Goal: Information Seeking & Learning: Find contact information

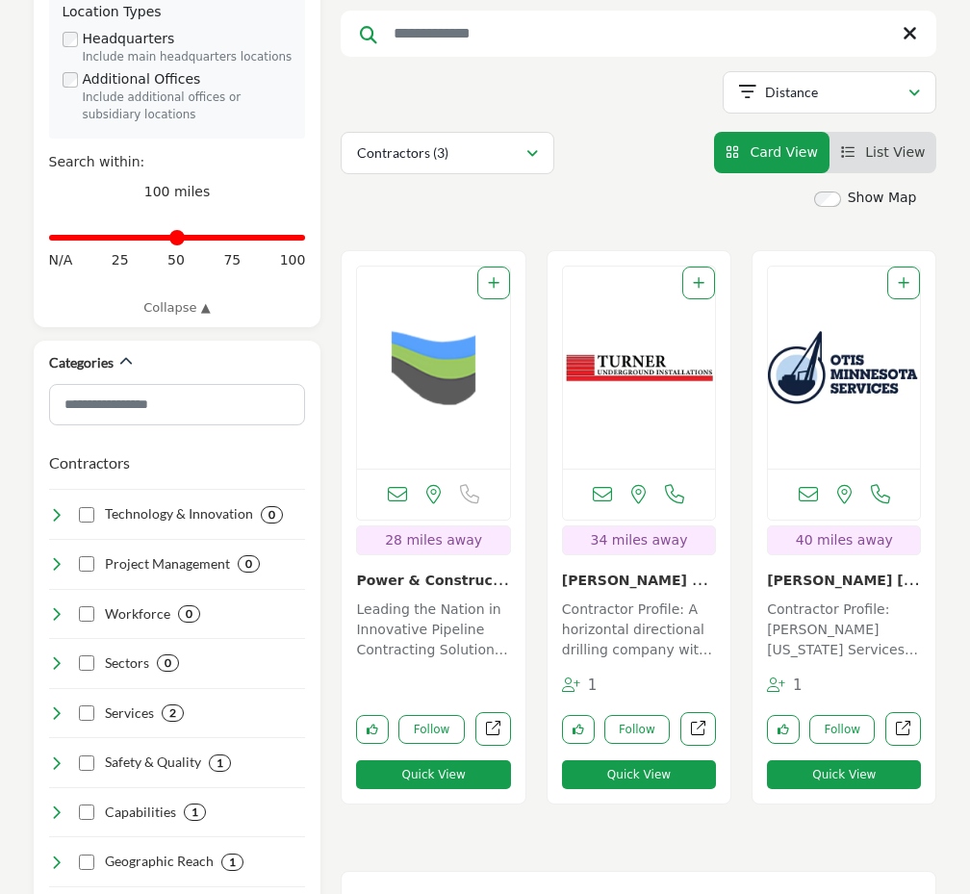
scroll to position [506, 0]
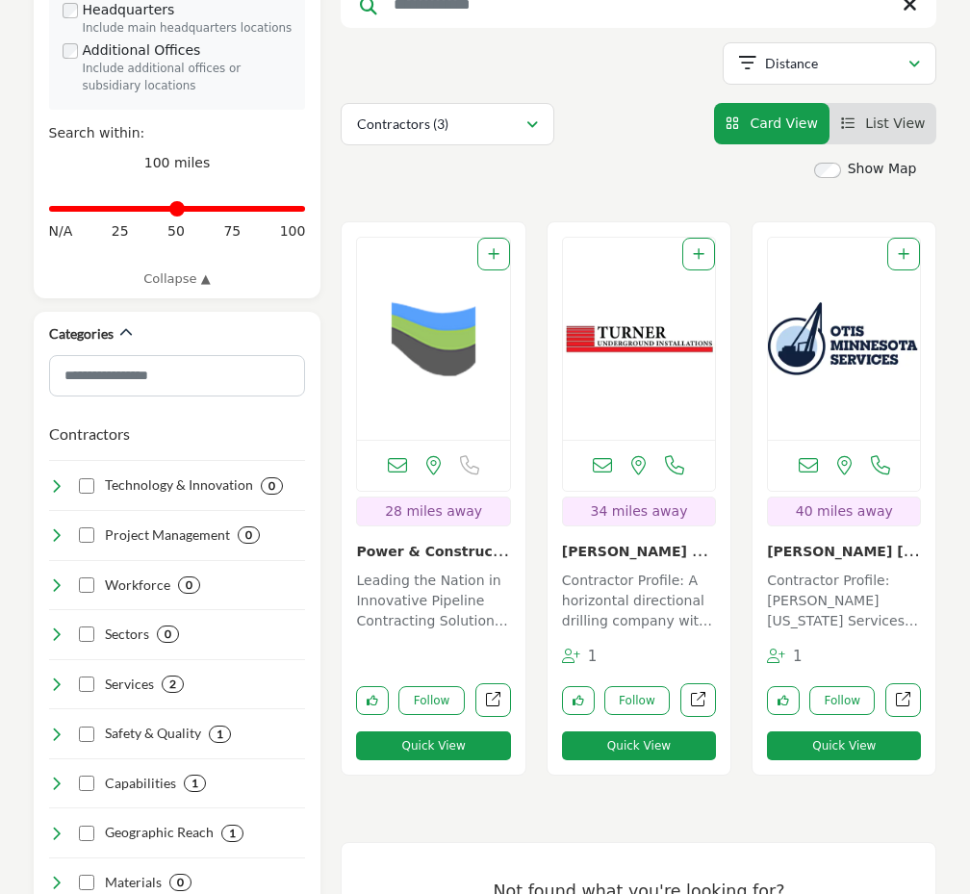
click at [448, 364] on img "Open Listing in new tab" at bounding box center [433, 339] width 152 height 202
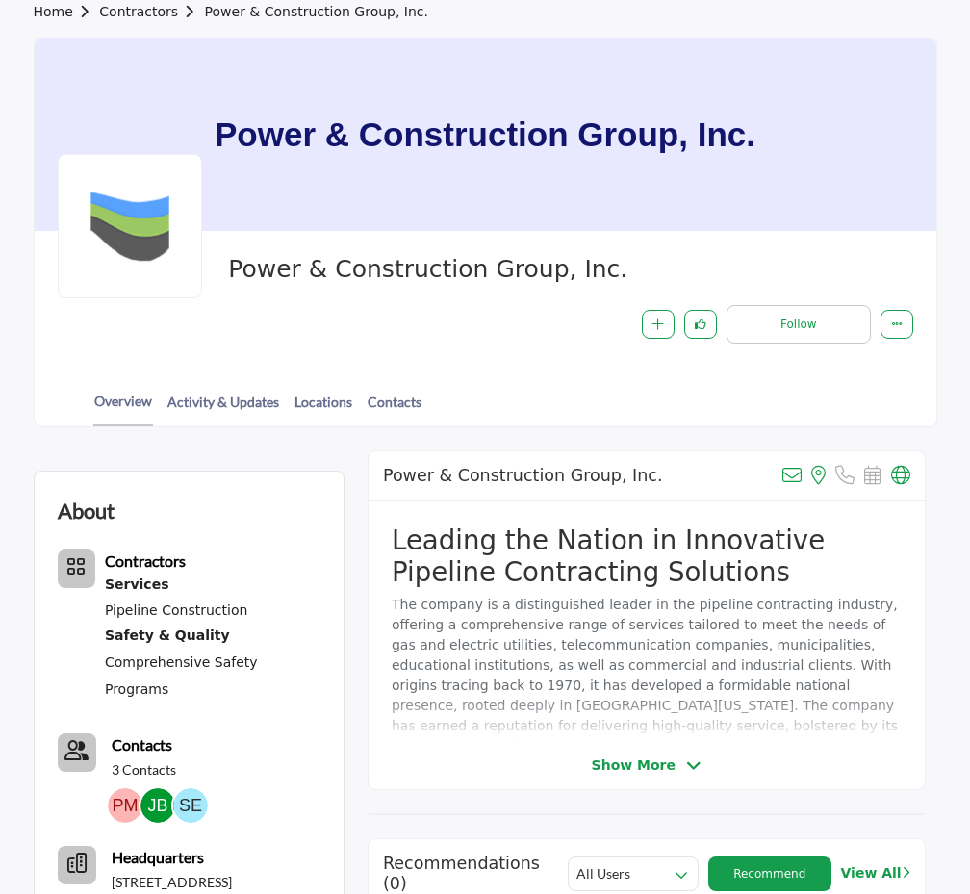
scroll to position [289, 0]
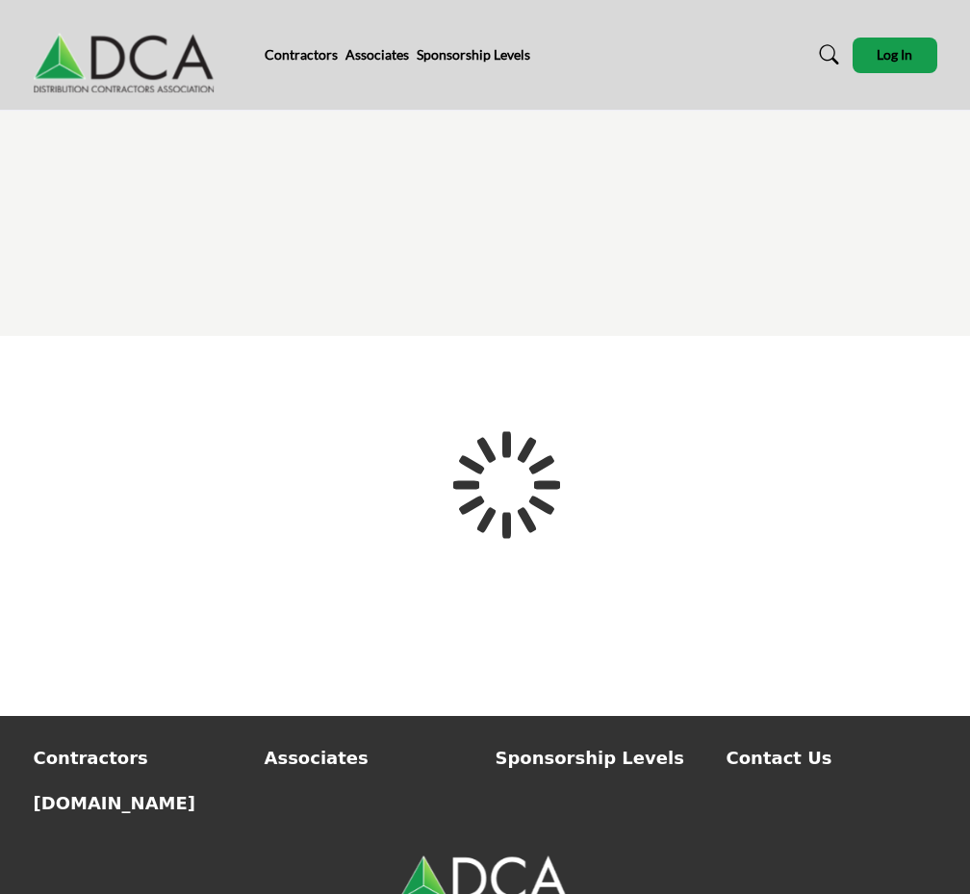
scroll to position [88, 0]
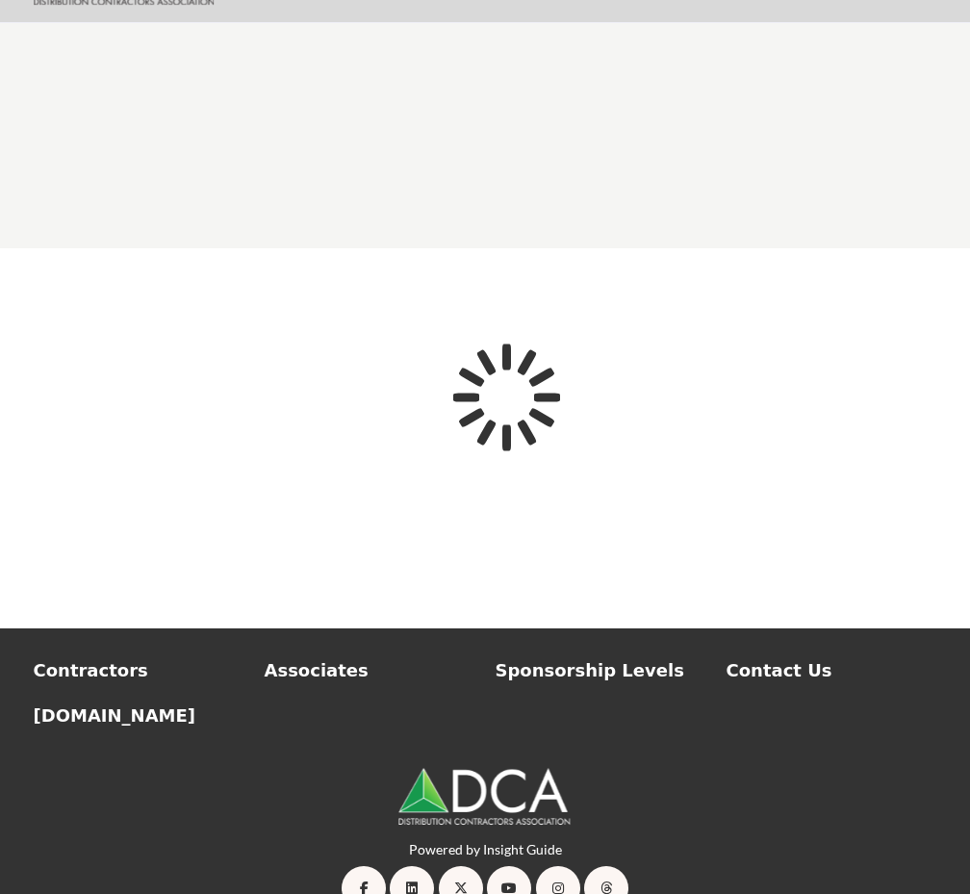
type input "**********"
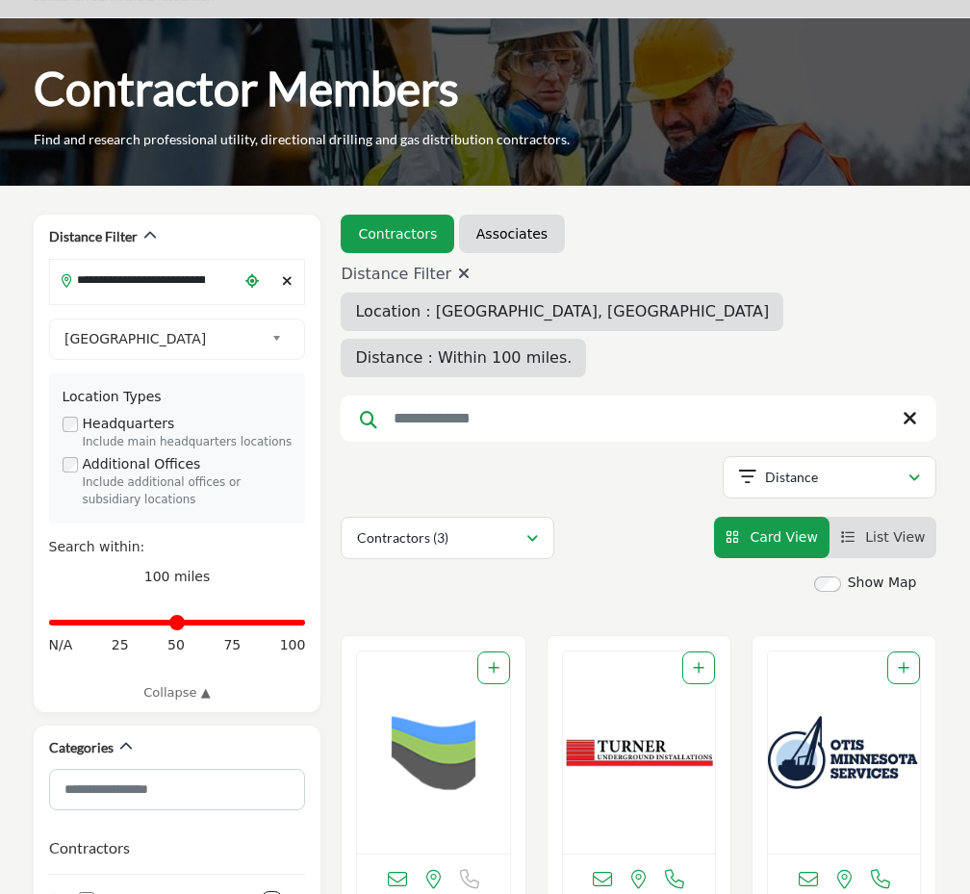
scroll to position [192, 0]
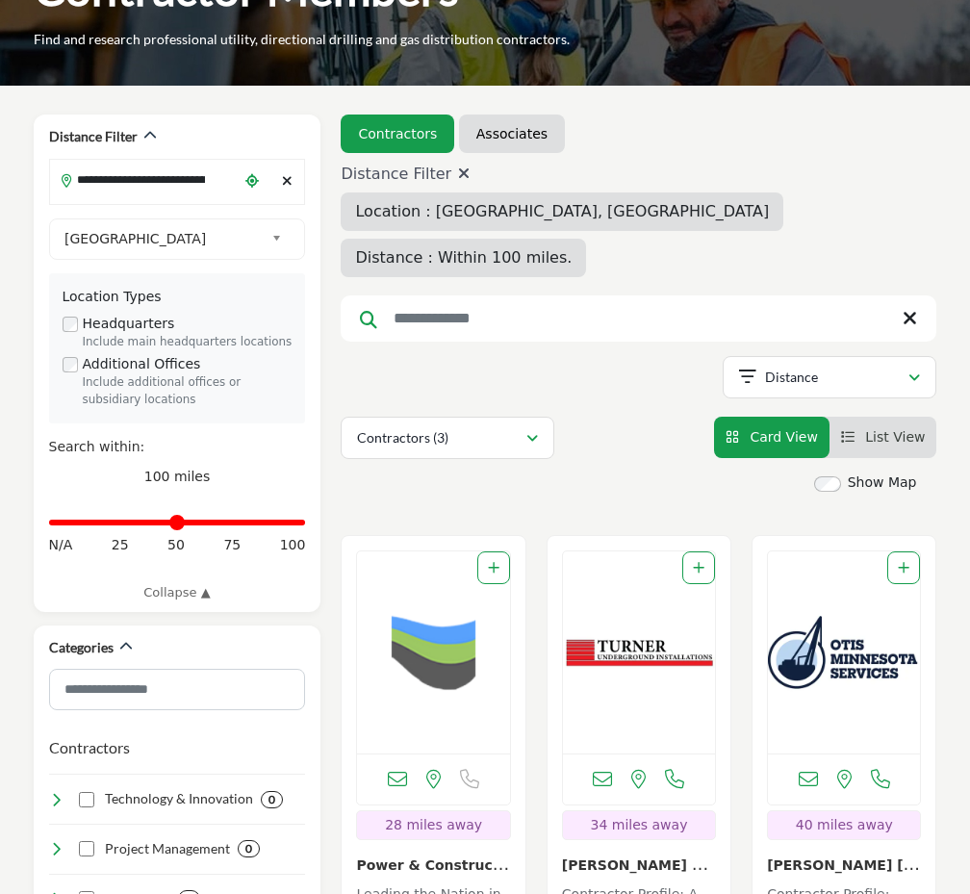
click at [627, 581] on img "Open Listing in new tab" at bounding box center [639, 652] width 152 height 202
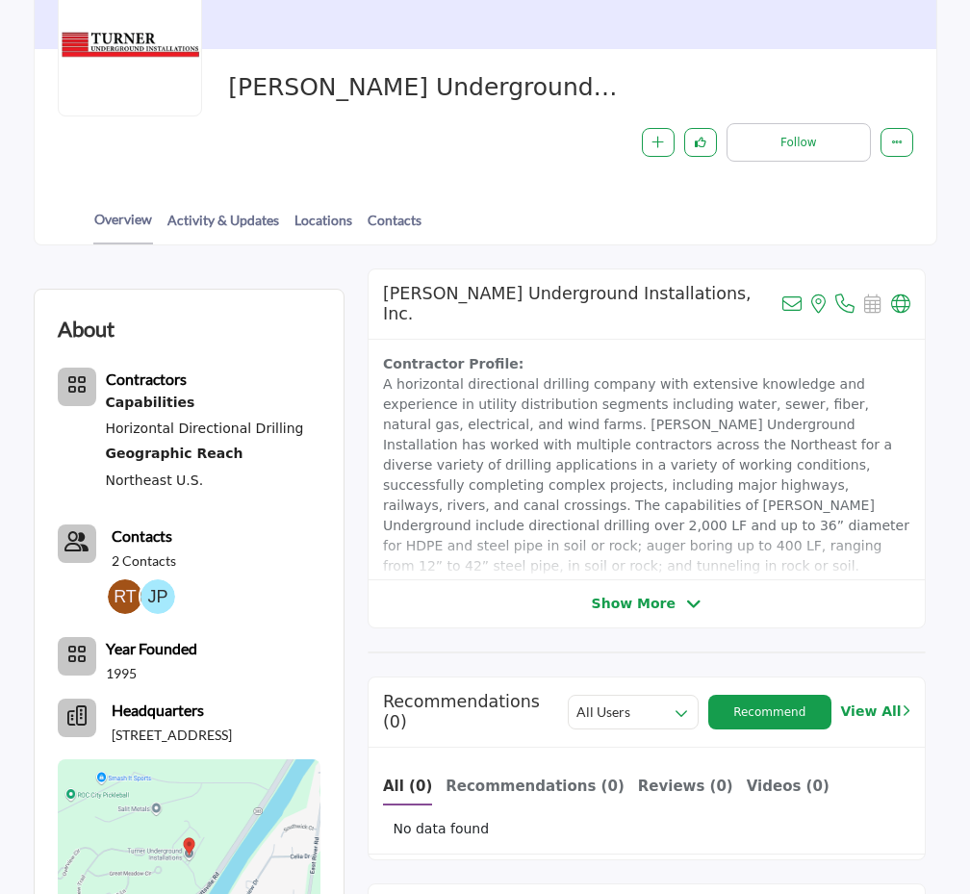
scroll to position [481, 0]
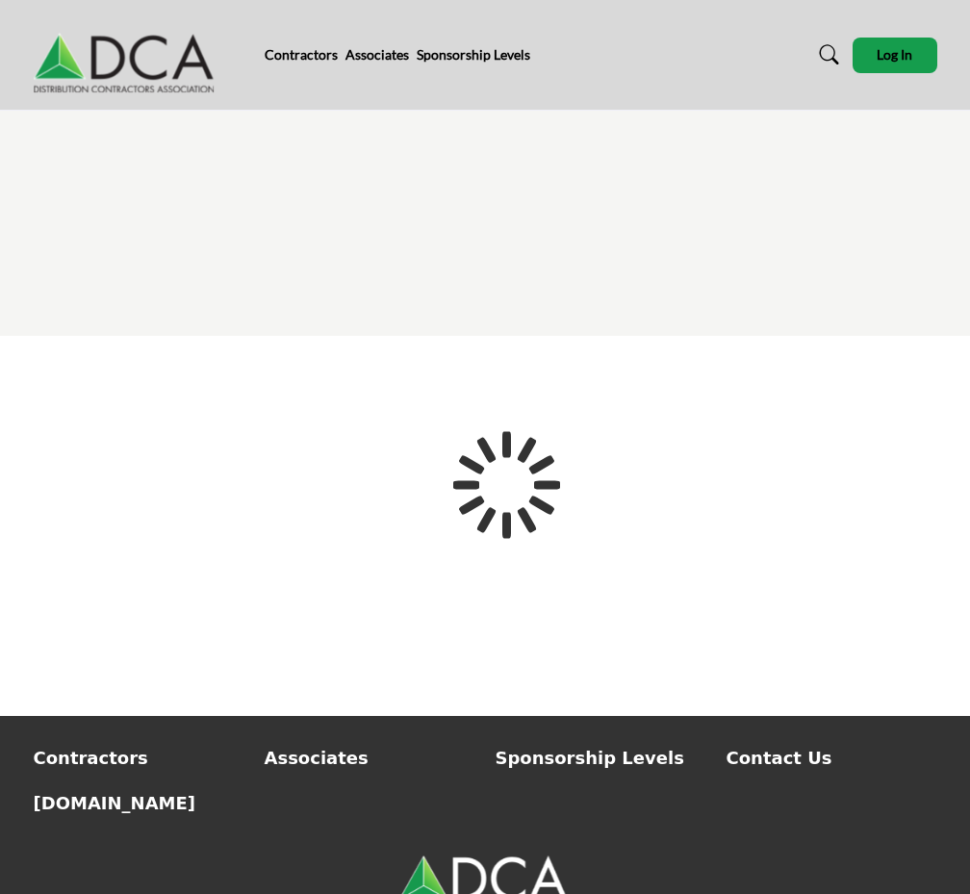
type input "**********"
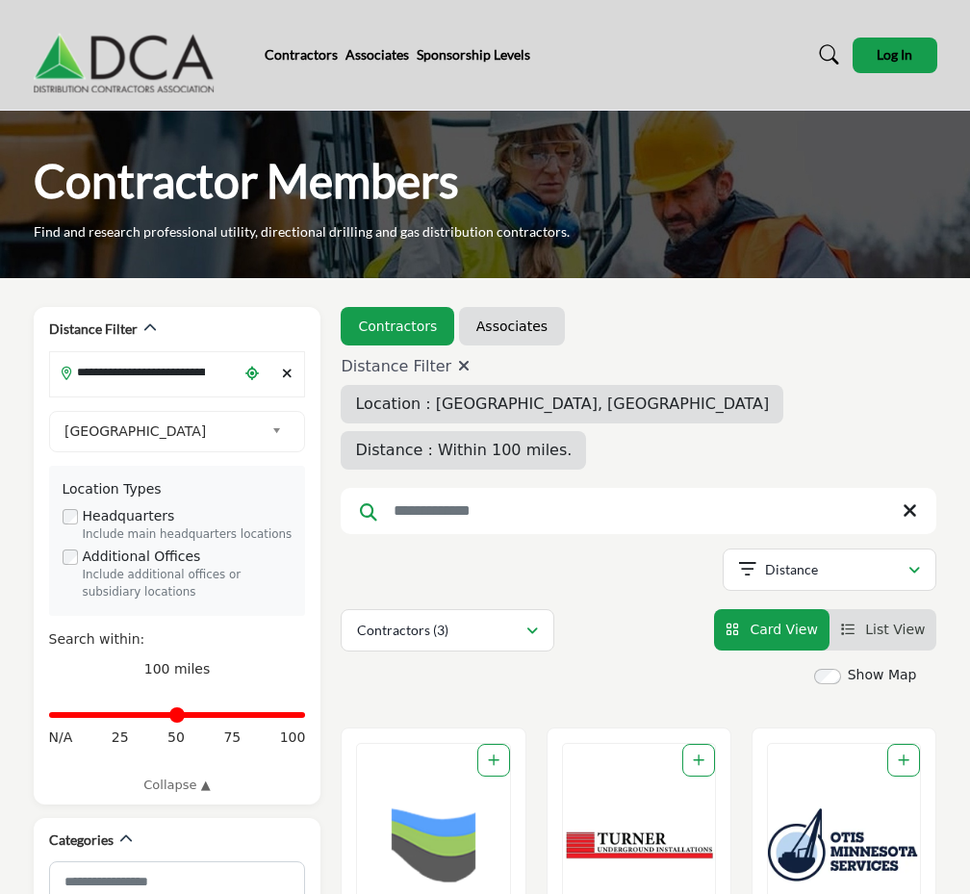
scroll to position [289, 0]
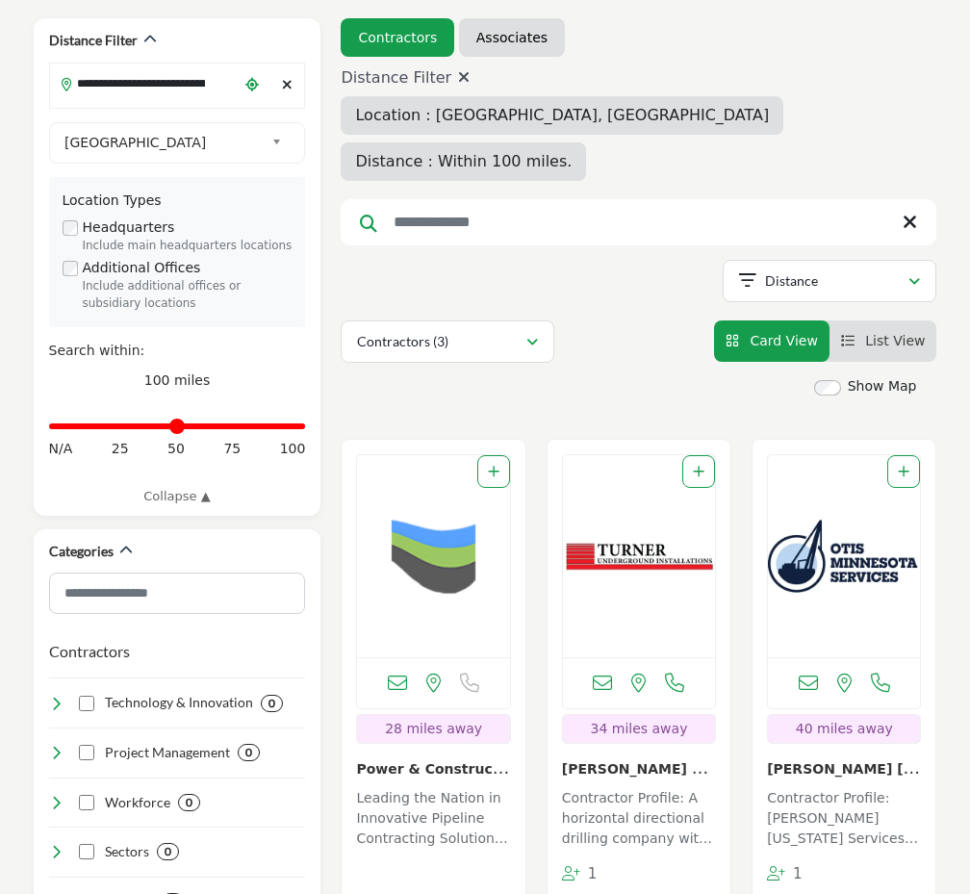
click at [455, 601] on img "Open Listing in new tab" at bounding box center [433, 556] width 152 height 202
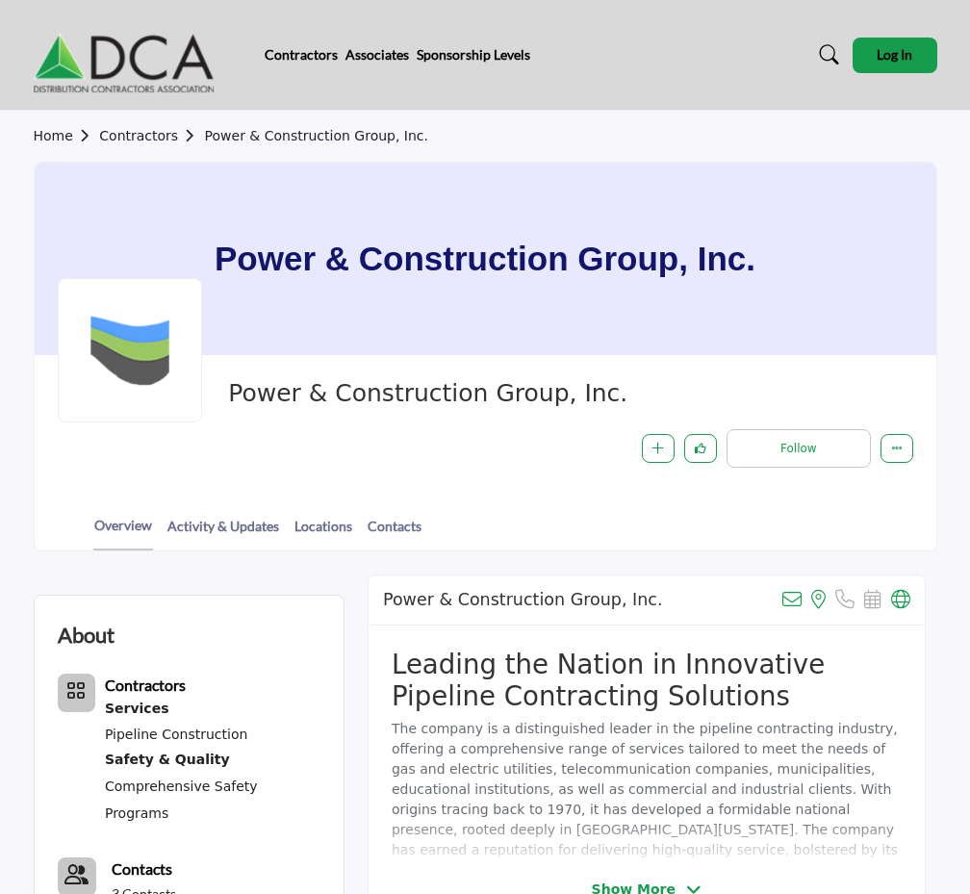
scroll to position [289, 0]
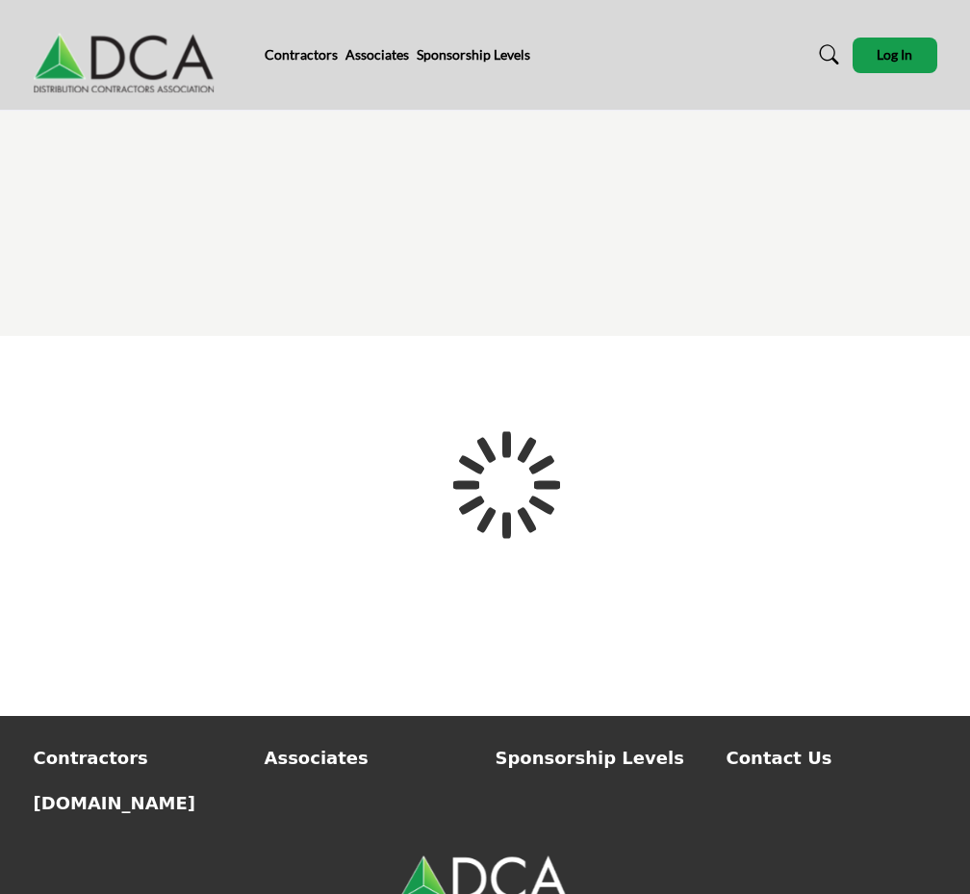
type input "**********"
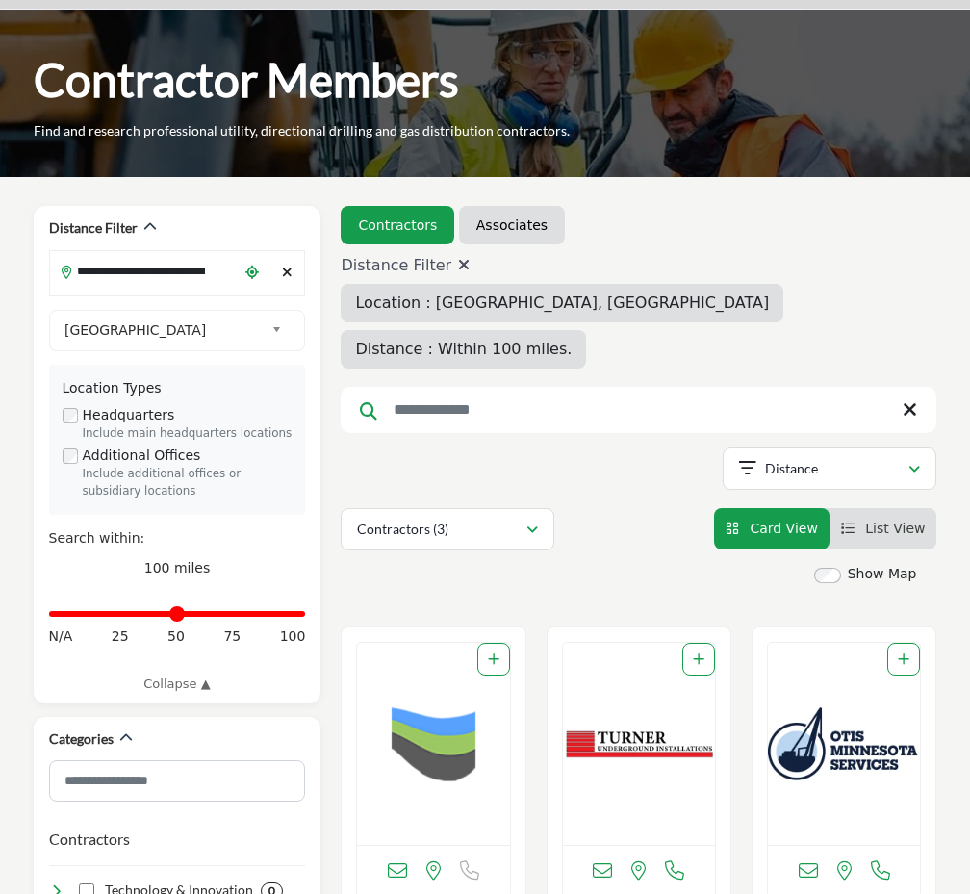
scroll to position [289, 0]
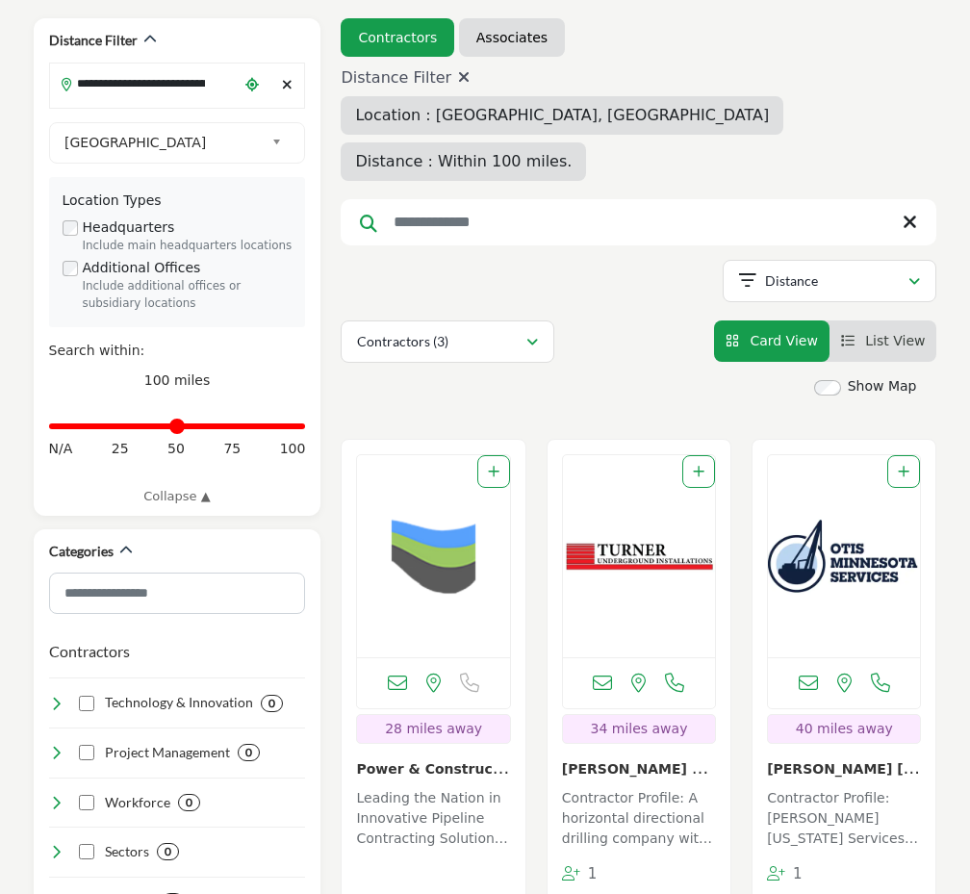
click at [846, 626] on img "Open Listing in new tab" at bounding box center [844, 556] width 152 height 202
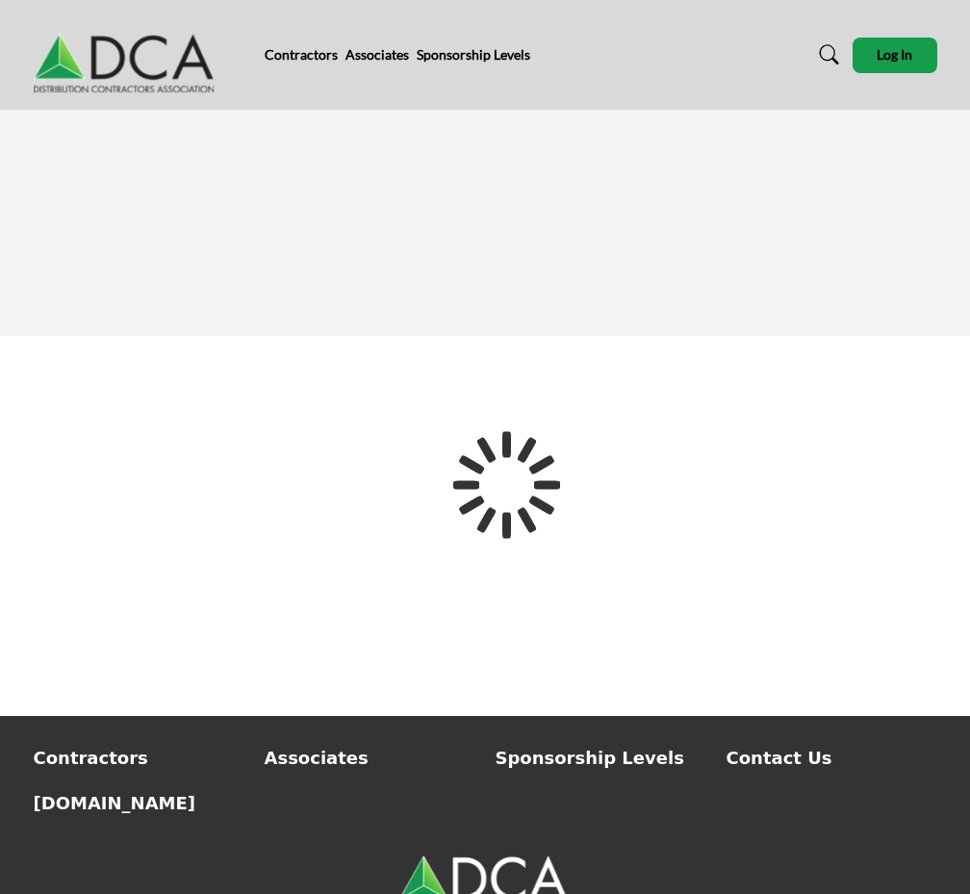
scroll to position [130, 0]
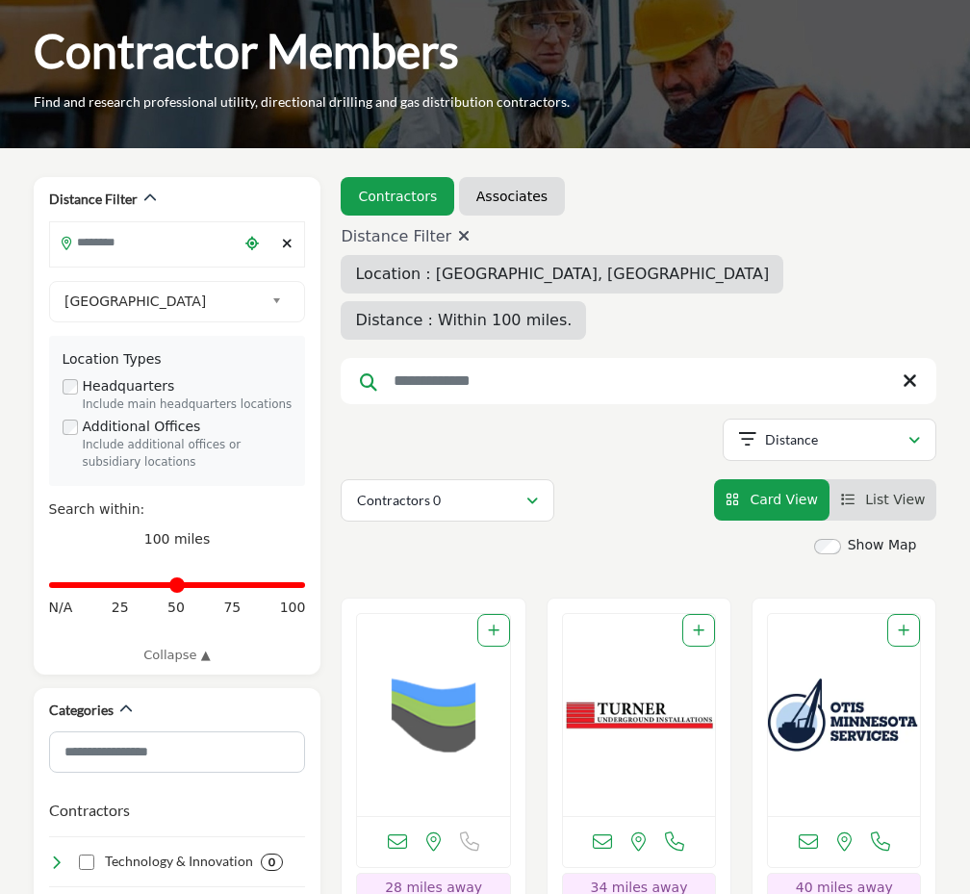
type input "**********"
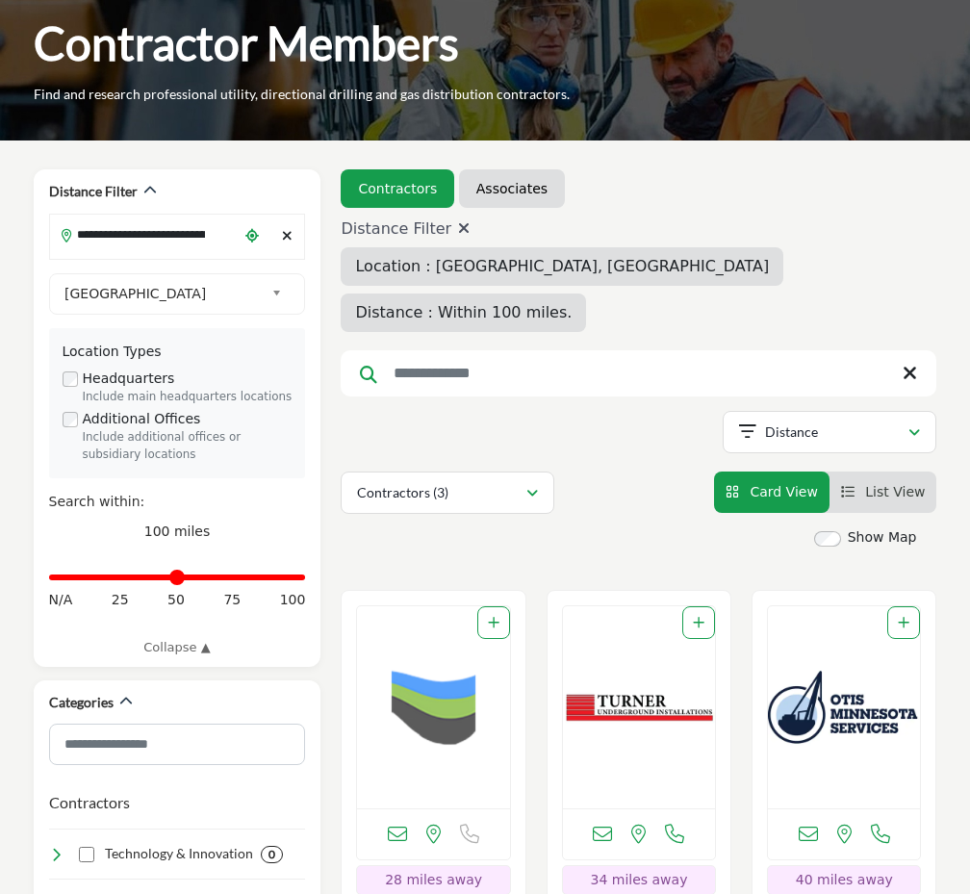
scroll to position [385, 0]
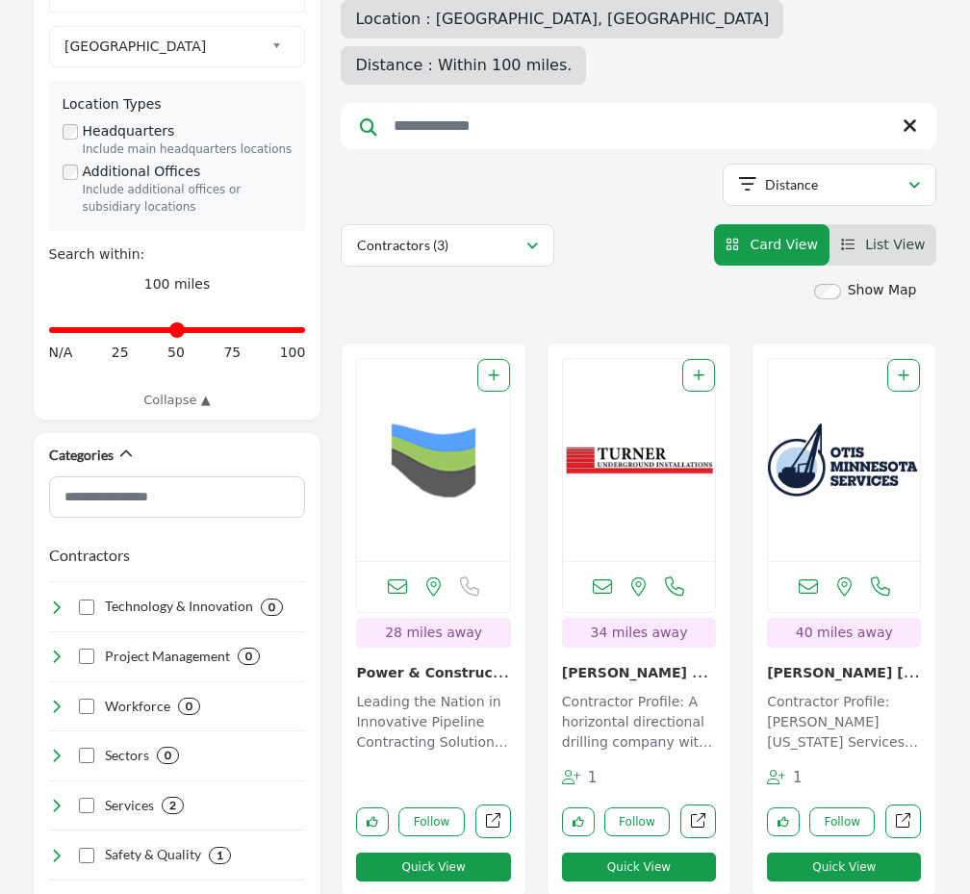
click at [611, 529] on img "Open Listing in new tab" at bounding box center [639, 460] width 152 height 202
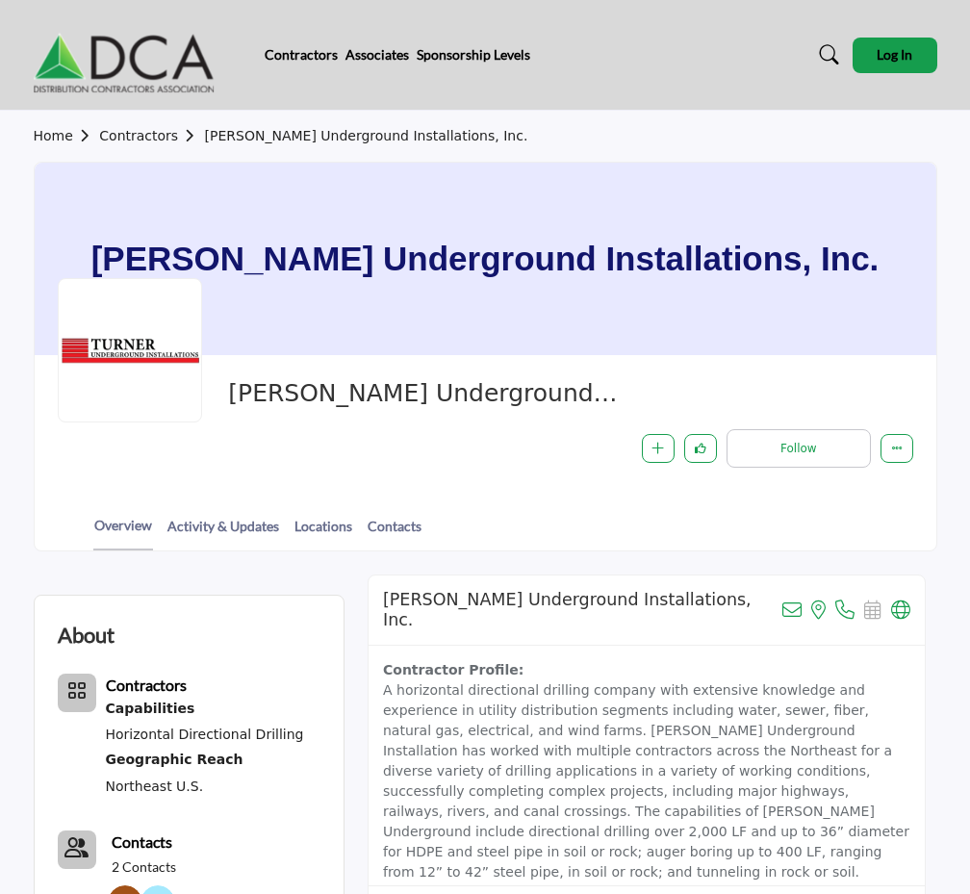
scroll to position [192, 0]
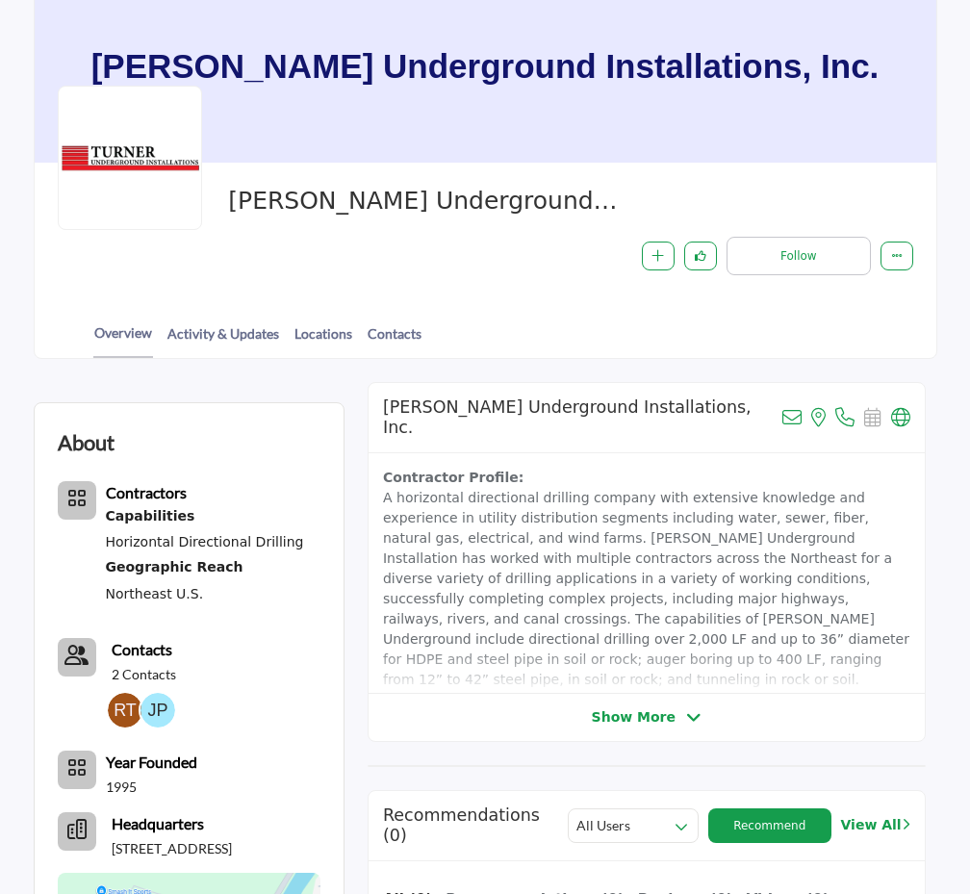
drag, startPoint x: 284, startPoint y: 192, endPoint x: 636, endPoint y: 190, distance: 352.1
click at [636, 190] on div "Turner Underground Installations, Inc. Follow Following Message Recommend Add t…" at bounding box center [485, 230] width 855 height 89
copy span "Turner Underground Installations, Inc"
